Goal: Transaction & Acquisition: Book appointment/travel/reservation

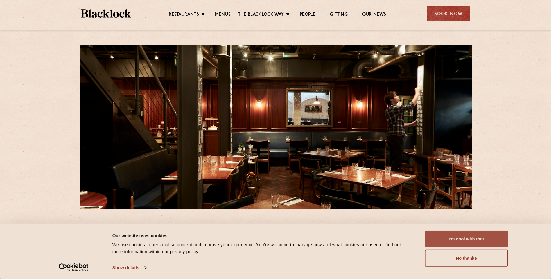
click at [452, 234] on button "I'm cool with that" at bounding box center [466, 239] width 83 height 17
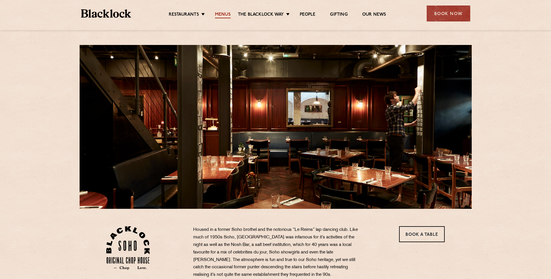
click at [224, 14] on link "Menus" at bounding box center [223, 15] width 16 height 6
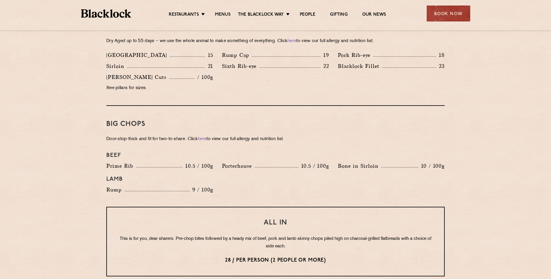
scroll to position [610, 0]
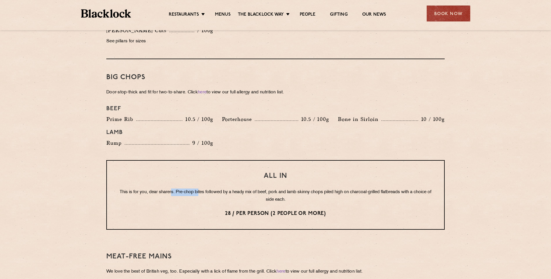
drag, startPoint x: 180, startPoint y: 184, endPoint x: 207, endPoint y: 185, distance: 27.1
click at [206, 189] on p "This is for you, dear sharers. Pre-chop bites followed by a heady mix of beef, …" at bounding box center [276, 196] width 314 height 15
click at [207, 189] on p "This is for you, dear sharers. Pre-chop bites followed by a heady mix of beef, …" at bounding box center [276, 196] width 314 height 15
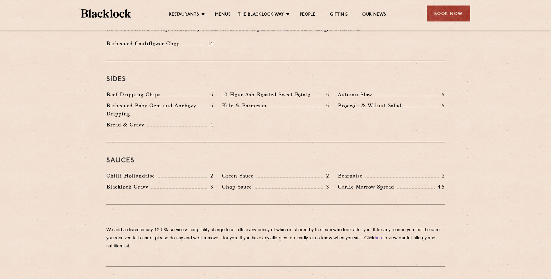
scroll to position [900, 0]
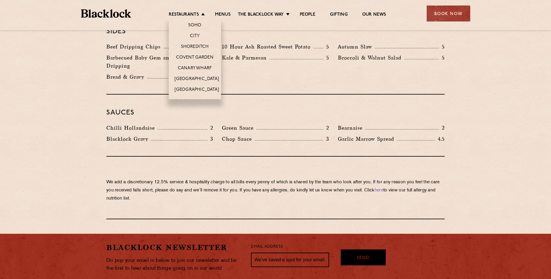
click at [194, 22] on li "Soho" at bounding box center [195, 24] width 52 height 12
click at [196, 24] on link "Soho" at bounding box center [194, 26] width 13 height 6
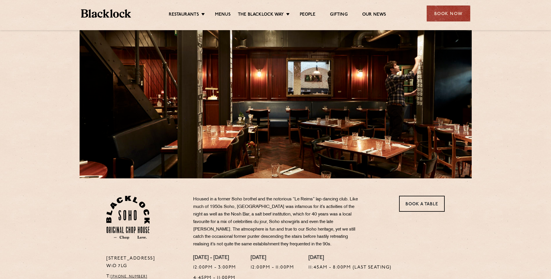
scroll to position [87, 0]
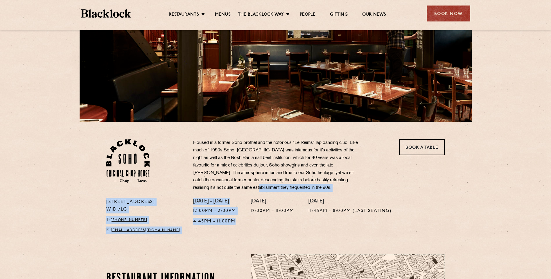
drag, startPoint x: 236, startPoint y: 221, endPoint x: 215, endPoint y: 197, distance: 32.7
click at [214, 196] on div "24 Great Windmill Street W1D 7LG T: +44 20 3441 6996 E: soho@theblacklock.com H…" at bounding box center [275, 188] width 347 height 98
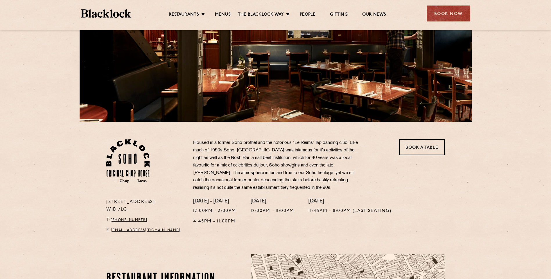
drag, startPoint x: 216, startPoint y: 198, endPoint x: 272, endPoint y: 220, distance: 59.8
click at [248, 221] on div "Monday - Friday 12:00pm - 3:00pm 4:45pm - 11:00pm Saturday 12:00pm - 11:00pm Su…" at bounding box center [319, 218] width 260 height 39
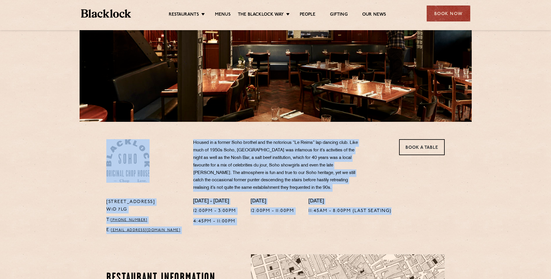
drag, startPoint x: 396, startPoint y: 211, endPoint x: 122, endPoint y: 157, distance: 279.2
click at [122, 157] on div "24 Great Windmill Street W1D 7LG T: +44 20 3441 6996 E: soho@theblacklock.com H…" at bounding box center [275, 188] width 347 height 98
drag, startPoint x: 122, startPoint y: 157, endPoint x: 93, endPoint y: 163, distance: 29.7
click at [93, 163] on section "24 Great Windmill Street W1D 7LG T: +44 20 3441 6996 E: soho@theblacklock.com H…" at bounding box center [275, 179] width 551 height 115
drag, startPoint x: 105, startPoint y: 139, endPoint x: 265, endPoint y: 220, distance: 179.7
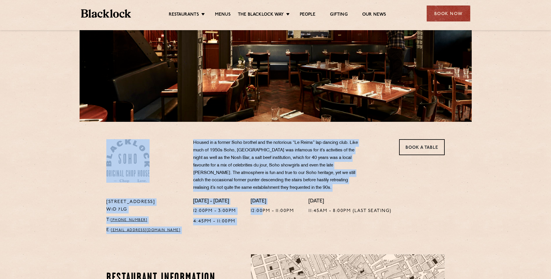
click at [265, 220] on section "24 Great Windmill Street W1D 7LG T: +44 20 3441 6996 E: soho@theblacklock.com H…" at bounding box center [275, 179] width 551 height 115
drag, startPoint x: 265, startPoint y: 220, endPoint x: 259, endPoint y: 223, distance: 7.3
click at [259, 223] on div "Saturday 12:00pm - 11:00pm" at bounding box center [273, 218] width 44 height 39
drag, startPoint x: 249, startPoint y: 227, endPoint x: 99, endPoint y: 144, distance: 171.5
click at [99, 144] on section "24 Great Windmill Street W1D 7LG T: +44 20 3441 6996 E: soho@theblacklock.com H…" at bounding box center [275, 179] width 551 height 115
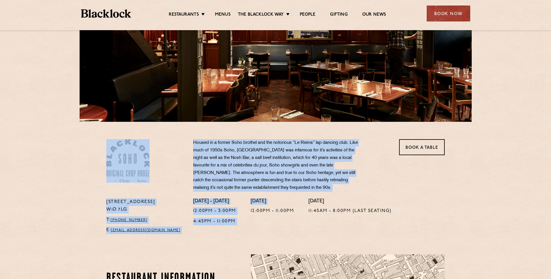
click at [99, 144] on section "24 Great Windmill Street W1D 7LG T: +44 20 3441 6996 E: soho@theblacklock.com H…" at bounding box center [275, 179] width 551 height 115
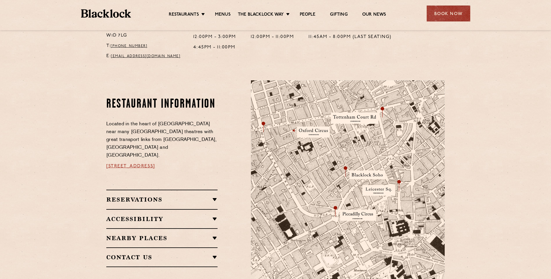
scroll to position [145, 0]
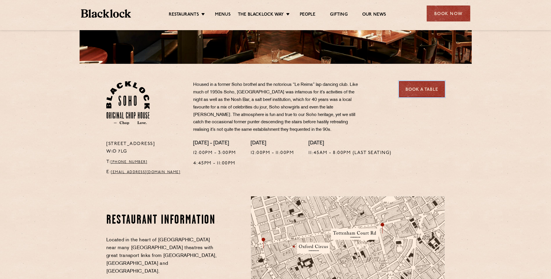
click at [414, 91] on link "Book a Table" at bounding box center [422, 89] width 46 height 16
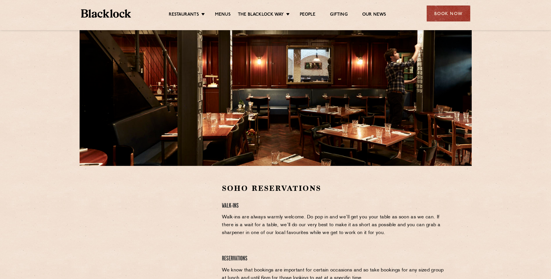
scroll to position [87, 0]
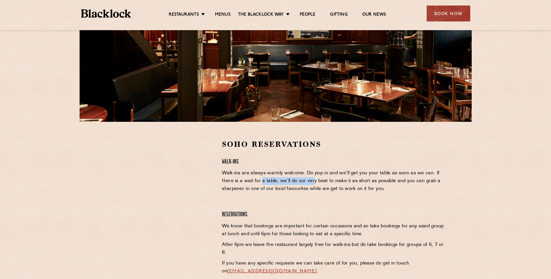
drag, startPoint x: 272, startPoint y: 178, endPoint x: 314, endPoint y: 179, distance: 41.2
click at [314, 179] on p "Walk-ins are always warmly welcome. Do pop in and we’ll get you your table as s…" at bounding box center [333, 182] width 223 height 24
drag, startPoint x: 314, startPoint y: 179, endPoint x: 326, endPoint y: 195, distance: 20.3
click at [326, 195] on div "Soho Reservations Walk-Ins Walk-ins are always warmly welcome. Do pop in and we…" at bounding box center [333, 219] width 231 height 161
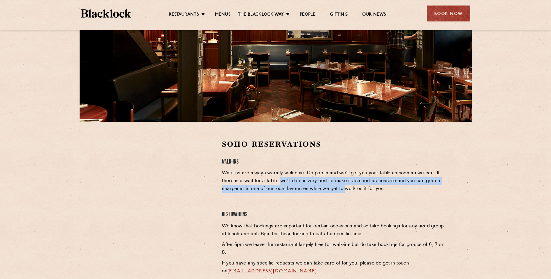
drag, startPoint x: 283, startPoint y: 182, endPoint x: 344, endPoint y: 187, distance: 60.6
click at [344, 187] on p "Walk-ins are always warmly welcome. Do pop in and we’ll get you your table as s…" at bounding box center [333, 182] width 223 height 24
drag, startPoint x: 344, startPoint y: 187, endPoint x: 329, endPoint y: 197, distance: 18.2
click at [329, 197] on div "Soho Reservations Walk-Ins Walk-ins are always warmly welcome. Do pop in and we…" at bounding box center [333, 219] width 231 height 161
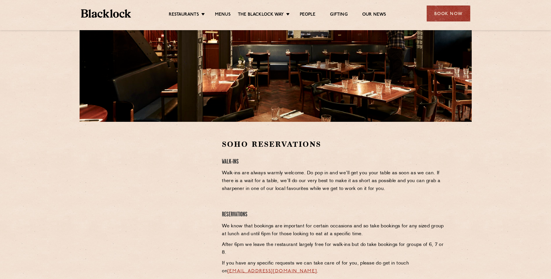
scroll to position [116, 0]
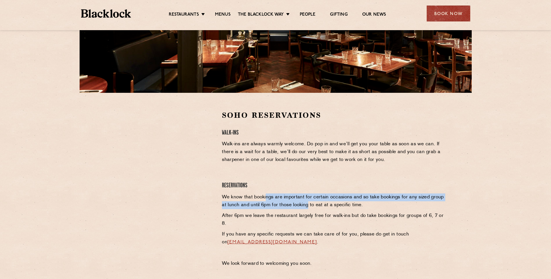
drag, startPoint x: 274, startPoint y: 198, endPoint x: 307, endPoint y: 204, distance: 33.6
click at [307, 204] on p "We know that bookings are important for certain occasions and so take bookings …" at bounding box center [333, 202] width 223 height 16
drag, startPoint x: 307, startPoint y: 204, endPoint x: 283, endPoint y: 208, distance: 24.4
click at [283, 208] on p "We know that bookings are important for certain occasions and so take bookings …" at bounding box center [333, 202] width 223 height 16
